Goal: Task Accomplishment & Management: Manage account settings

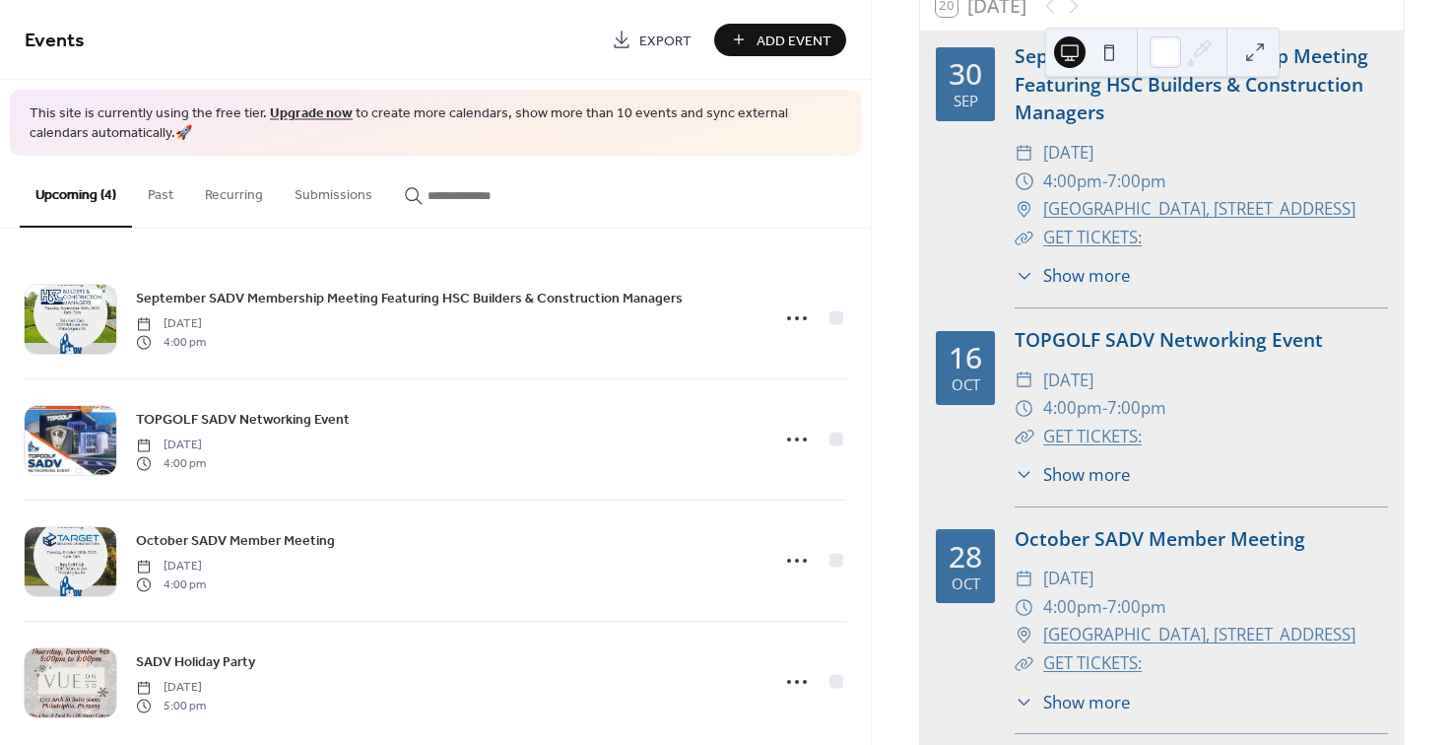
scroll to position [164, 0]
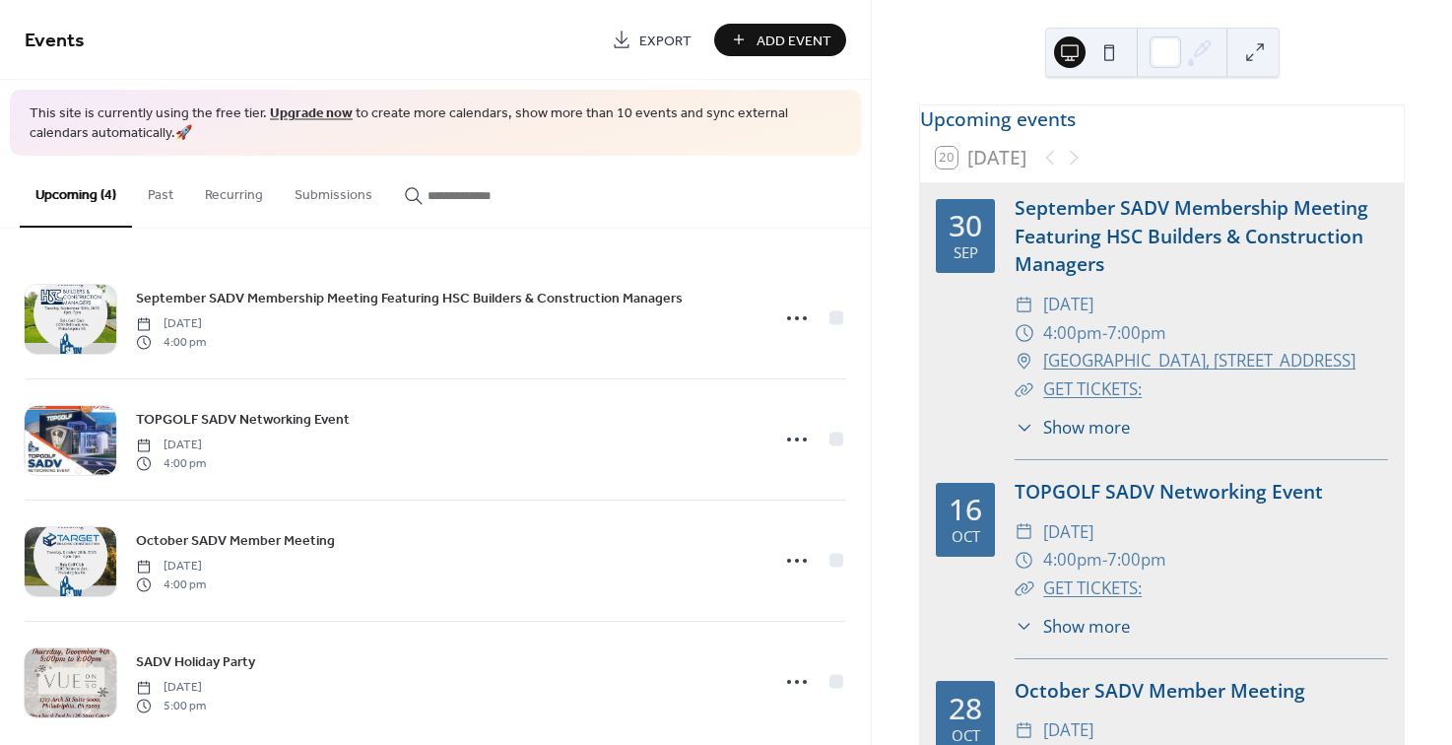
scroll to position [164, 0]
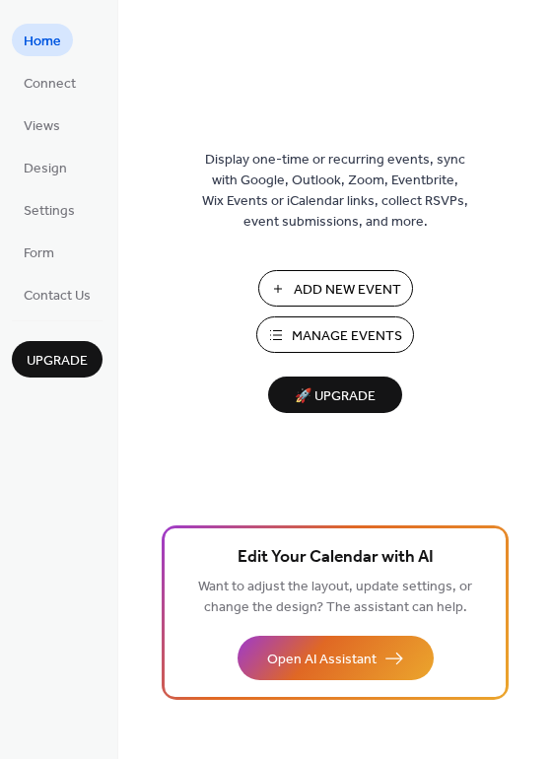
click at [385, 336] on span "Manage Events" at bounding box center [347, 336] width 110 height 21
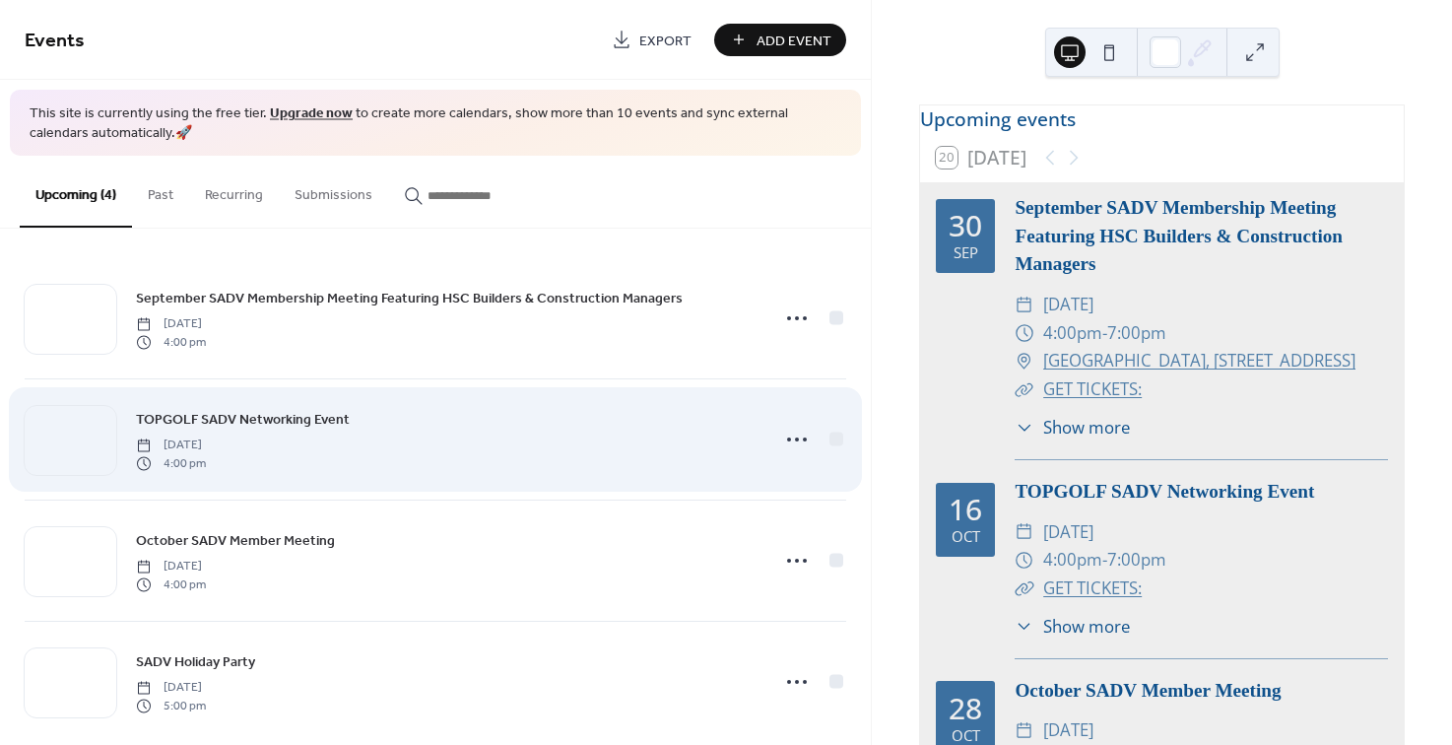
click at [444, 452] on div "TOPGOLF SADV Networking Event [DATE] 4:00 pm" at bounding box center [447, 439] width 622 height 63
click at [796, 441] on icon at bounding box center [797, 440] width 32 height 32
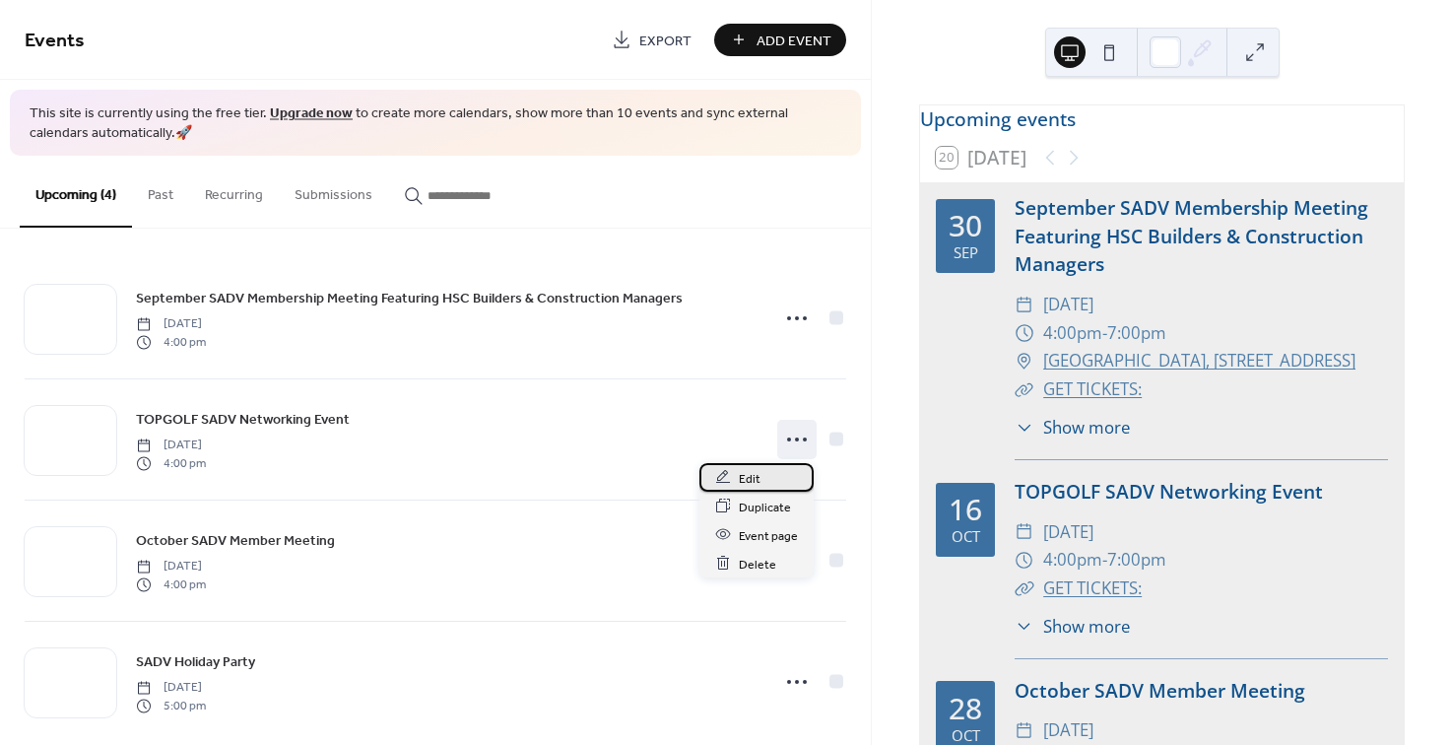
click at [749, 477] on span "Edit" at bounding box center [750, 478] width 22 height 21
